Goal: Task Accomplishment & Management: Manage account settings

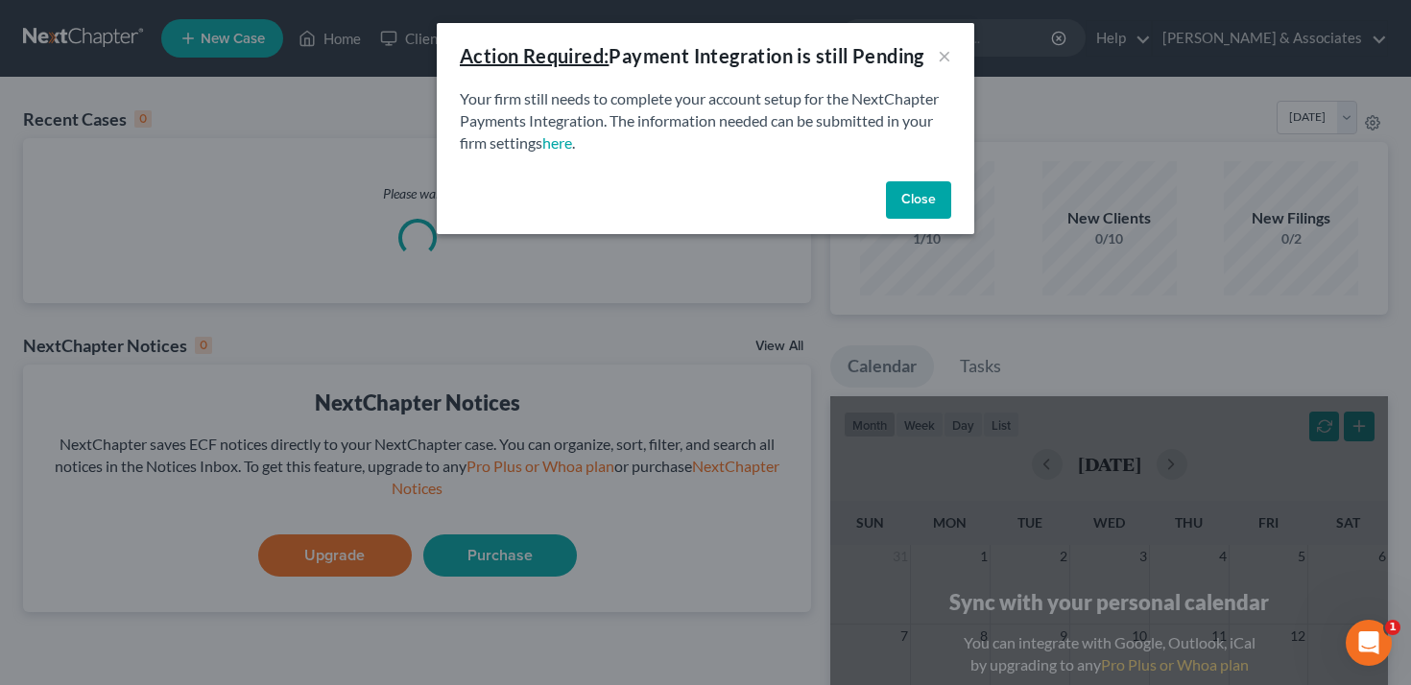
click at [938, 192] on button "Close" at bounding box center [918, 200] width 65 height 38
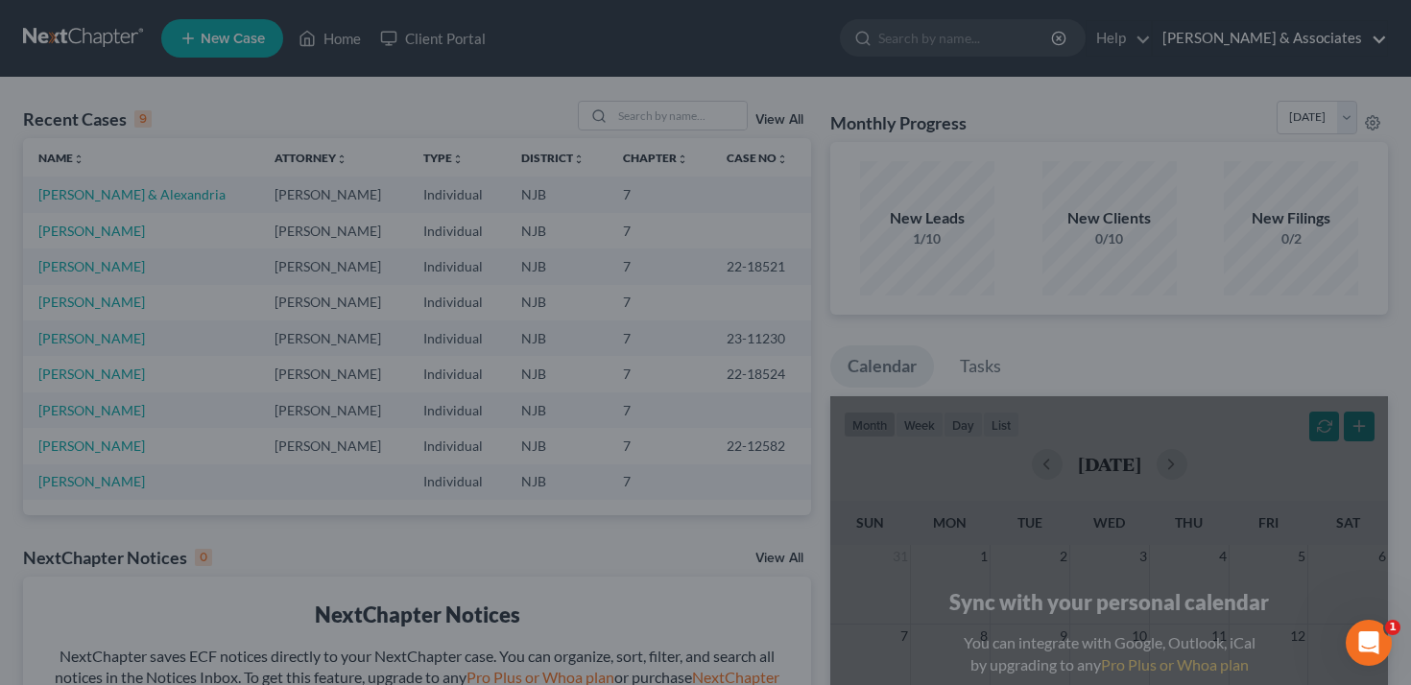
click at [1305, 38] on link "Beylerian & Associates" at bounding box center [1269, 38] width 234 height 35
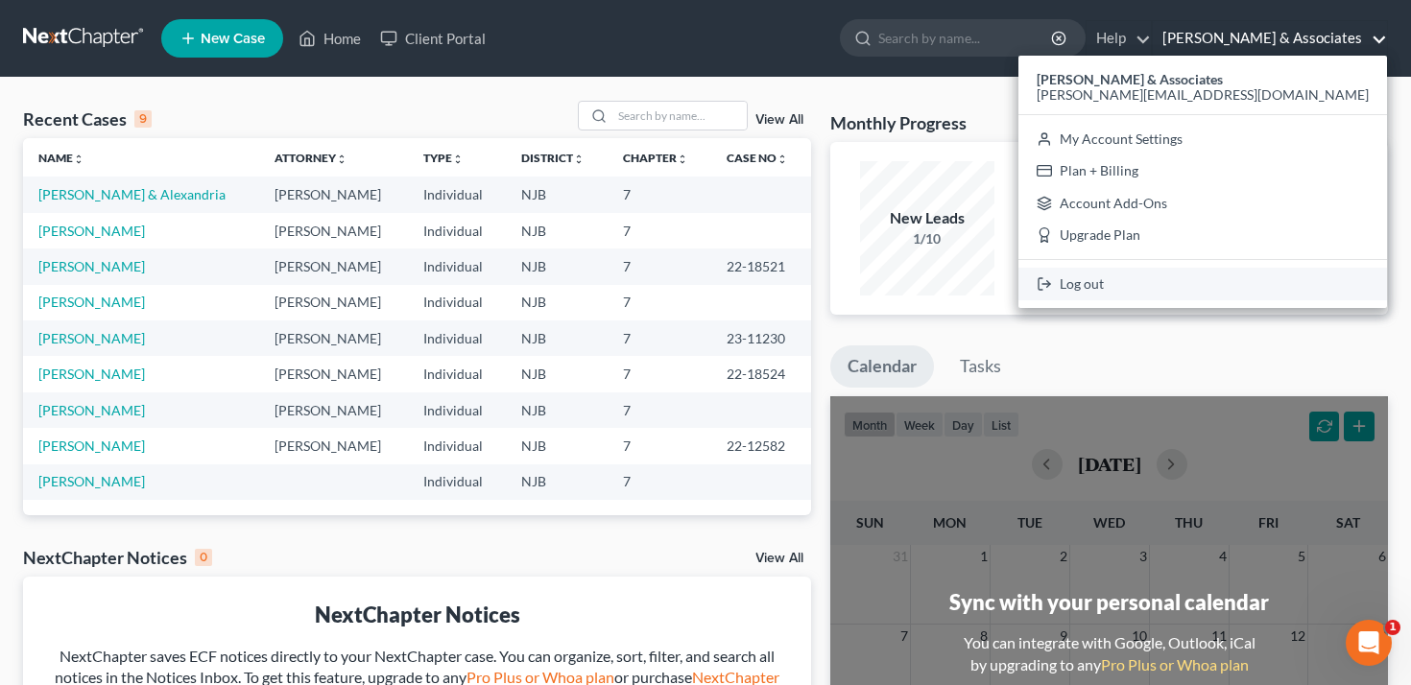
click at [1245, 287] on link "Log out" at bounding box center [1202, 284] width 368 height 33
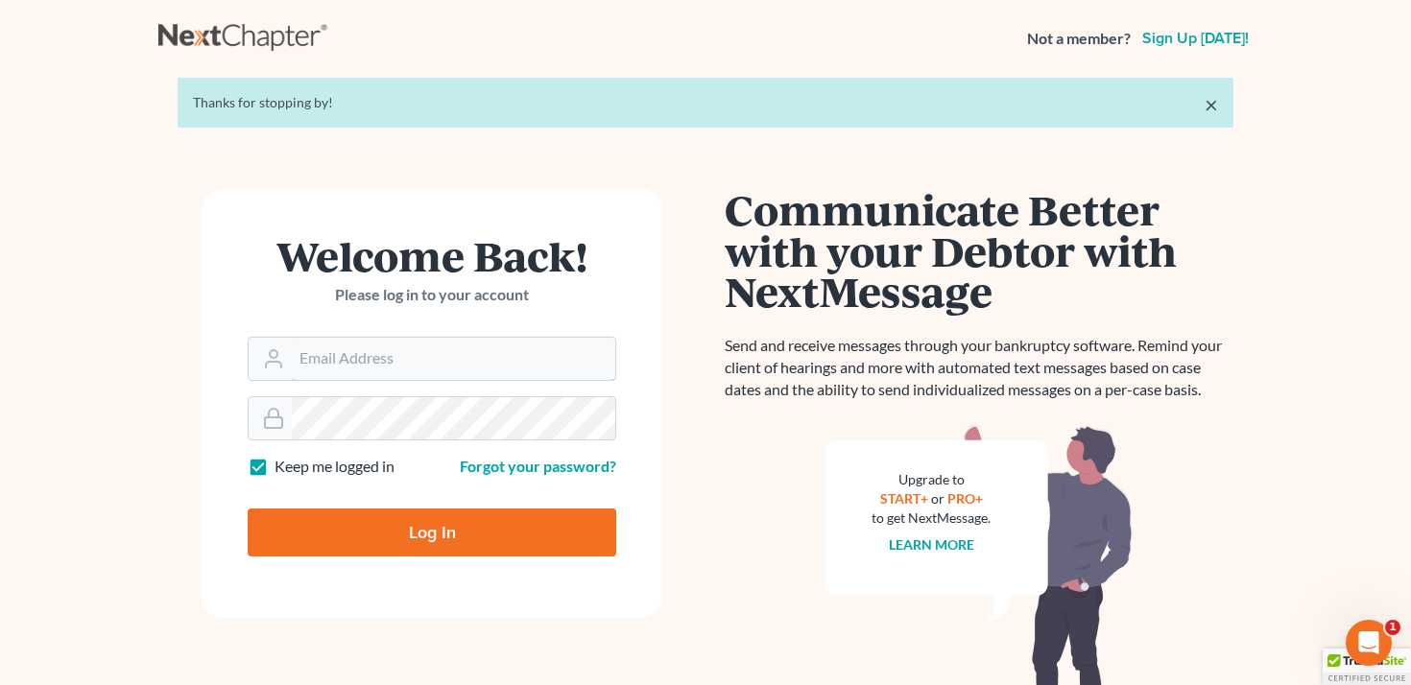
type input "[PERSON_NAME][EMAIL_ADDRESS][DOMAIN_NAME]"
click at [380, 505] on div "Log In" at bounding box center [432, 524] width 368 height 63
click at [380, 531] on input "Log In" at bounding box center [432, 533] width 368 height 48
type input "Thinking..."
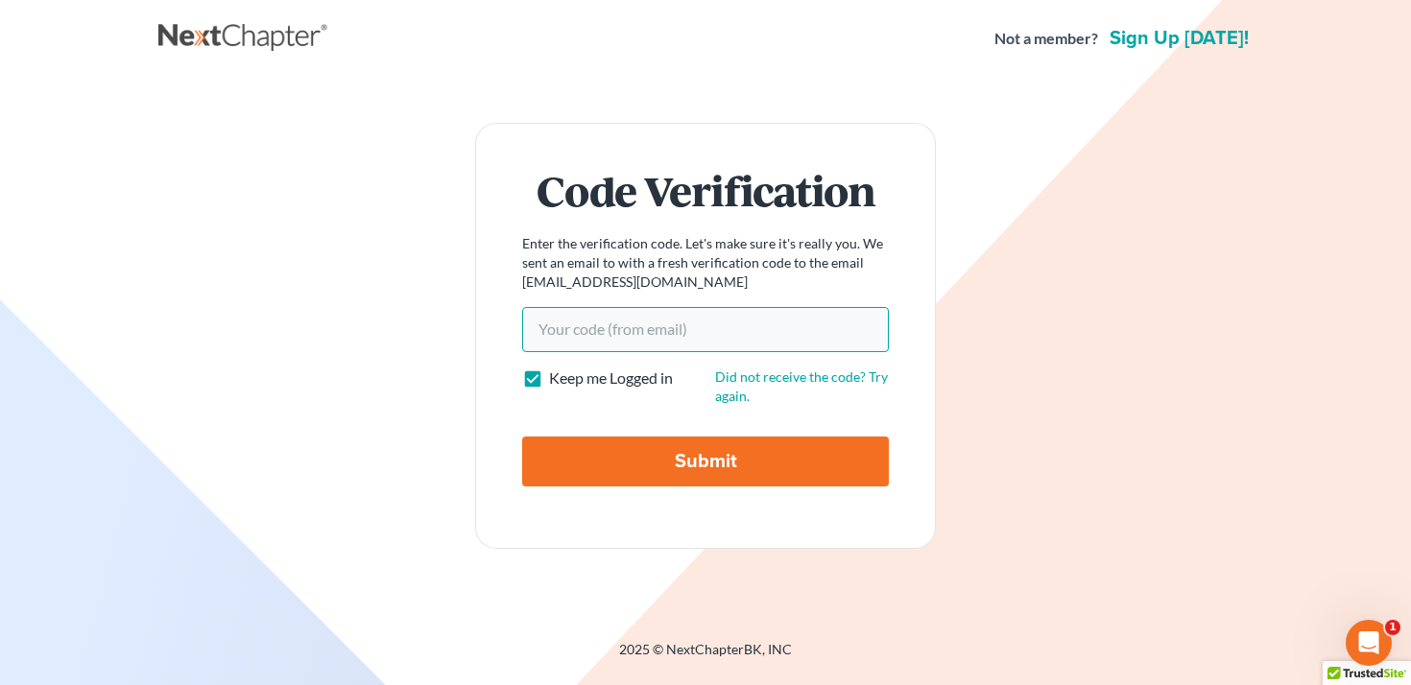
click at [673, 321] on input "Your code(from email)" at bounding box center [705, 329] width 367 height 44
paste input "af59ba"
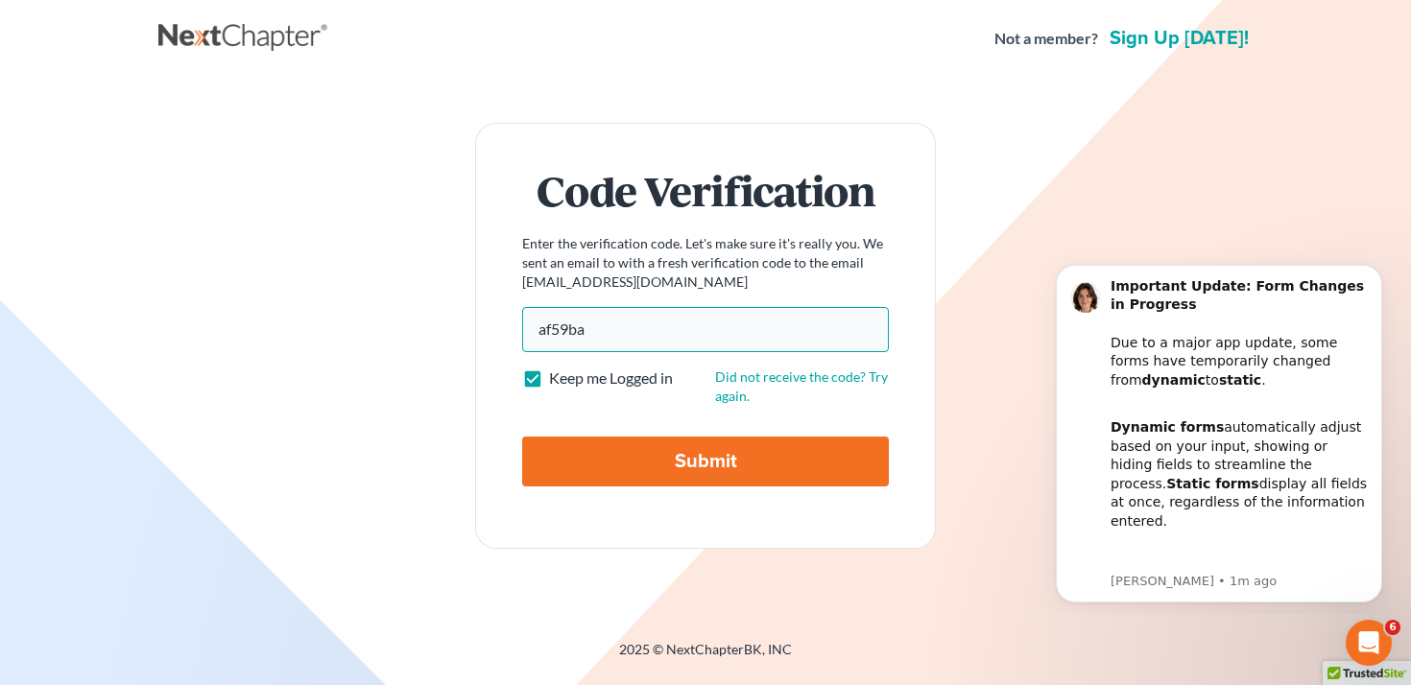
type input "af59ba"
click at [634, 472] on input "Submit" at bounding box center [705, 462] width 367 height 50
type input "Thinking..."
